Goal: Navigation & Orientation: Find specific page/section

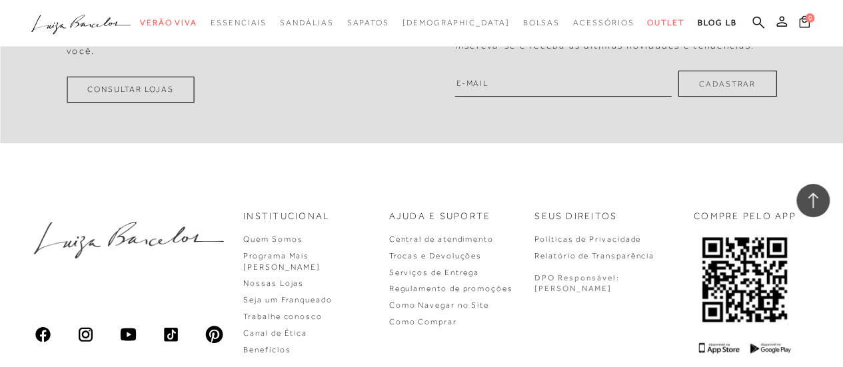
scroll to position [2799, 0]
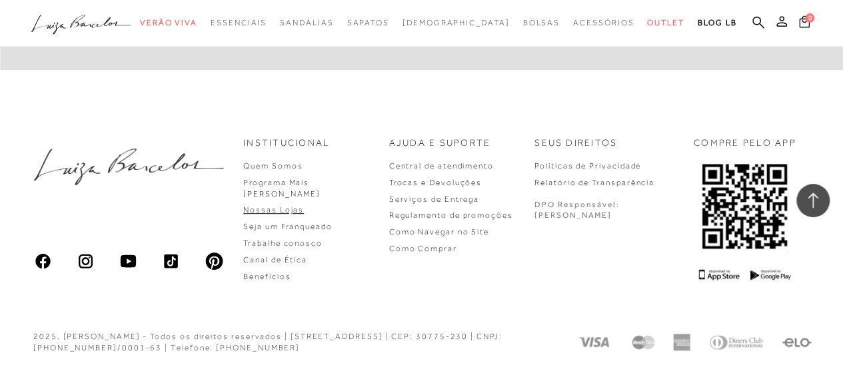
click at [292, 205] on link "Nossas Lojas" at bounding box center [273, 209] width 61 height 9
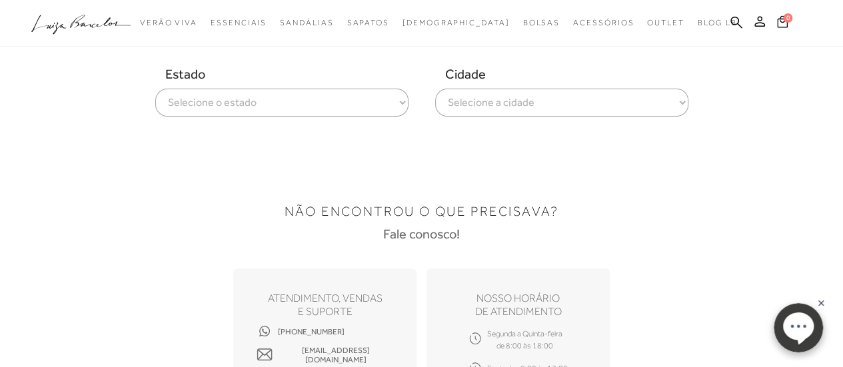
scroll to position [67, 0]
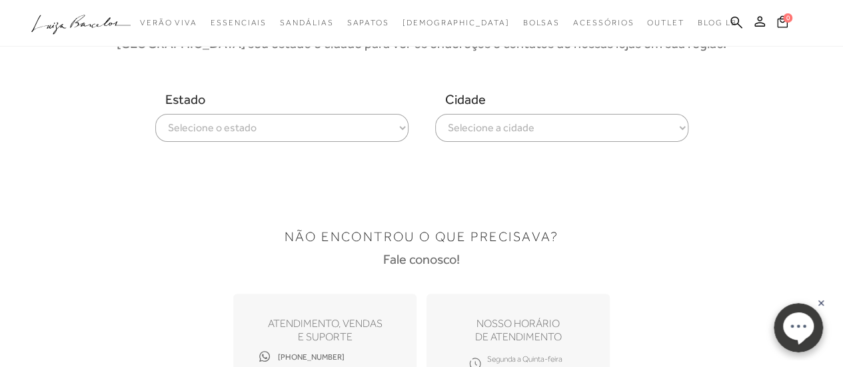
click at [279, 111] on div "Estado Selecione o estado [GEOGRAPHIC_DATA] [GEOGRAPHIC_DATA] [GEOGRAPHIC_DATA]…" at bounding box center [281, 116] width 253 height 51
click at [280, 122] on select "Selecione o estado [GEOGRAPHIC_DATA] [GEOGRAPHIC_DATA] [GEOGRAPHIC_DATA] [GEOGR…" at bounding box center [281, 128] width 253 height 28
select select
click at [155, 114] on select "Selecione o estado [GEOGRAPHIC_DATA] [GEOGRAPHIC_DATA] [GEOGRAPHIC_DATA] [GEOGR…" at bounding box center [281, 128] width 253 height 28
click at [497, 127] on select "Selecione a cidade ver todas Americana Araraquara [PERSON_NAME][GEOGRAPHIC_DATA…" at bounding box center [561, 128] width 253 height 28
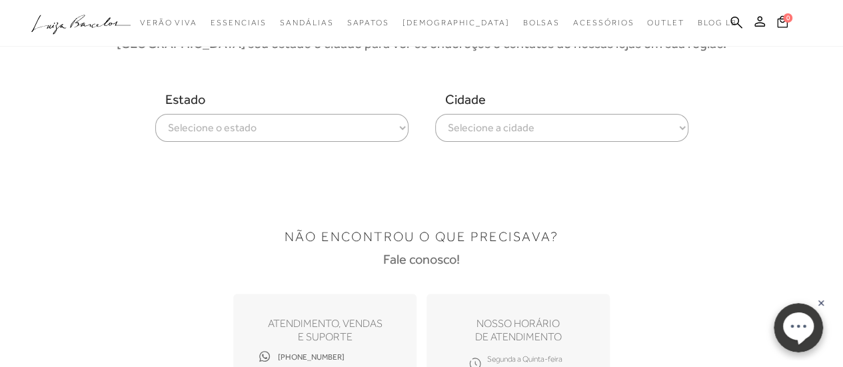
select select "[GEOGRAPHIC_DATA]"
click at [435, 114] on select "Selecione a cidade ver todas Americana Araraquara [PERSON_NAME][GEOGRAPHIC_DATA…" at bounding box center [561, 128] width 253 height 28
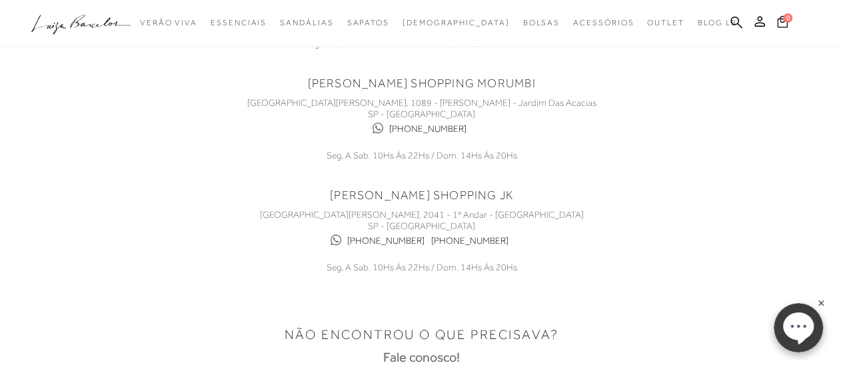
scroll to position [532, 0]
